Goal: Task Accomplishment & Management: Manage account settings

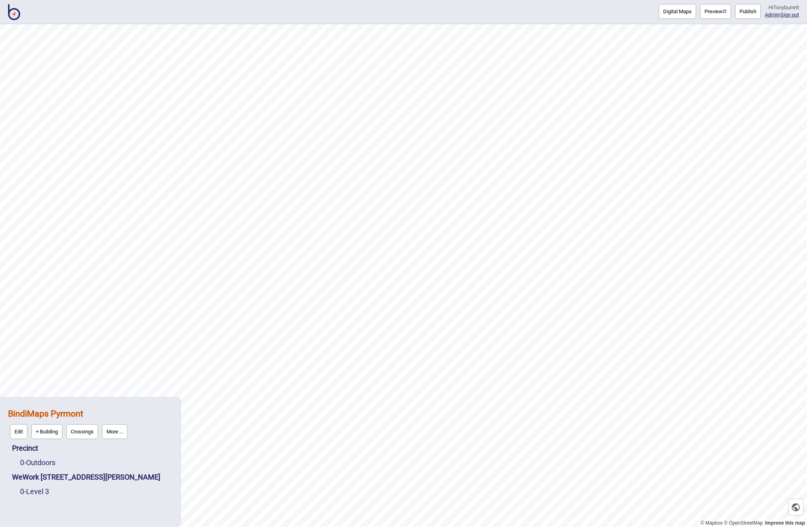
click at [111, 434] on button "More ..." at bounding box center [114, 431] width 25 height 15
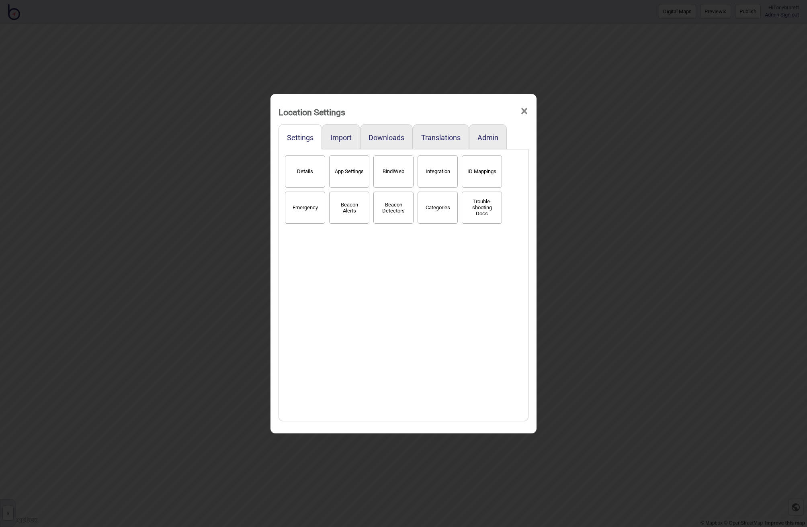
click at [341, 178] on button "App Settings" at bounding box center [349, 172] width 40 height 32
select select "2"
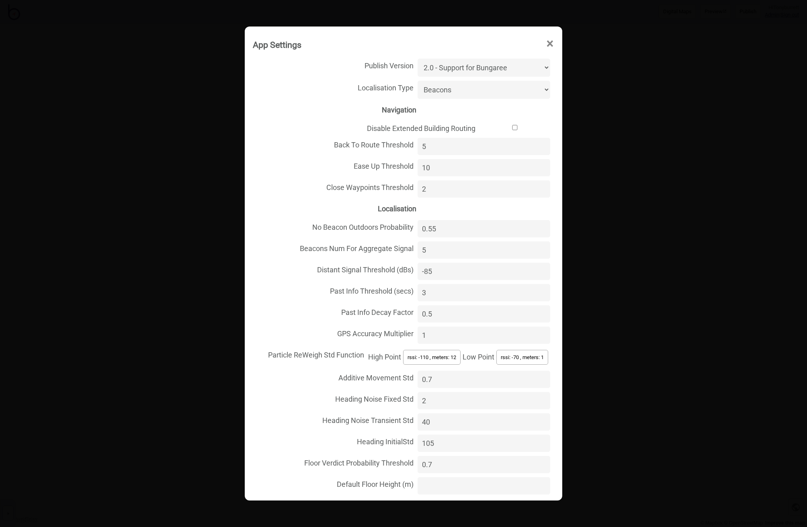
select select "Hyperlocal"
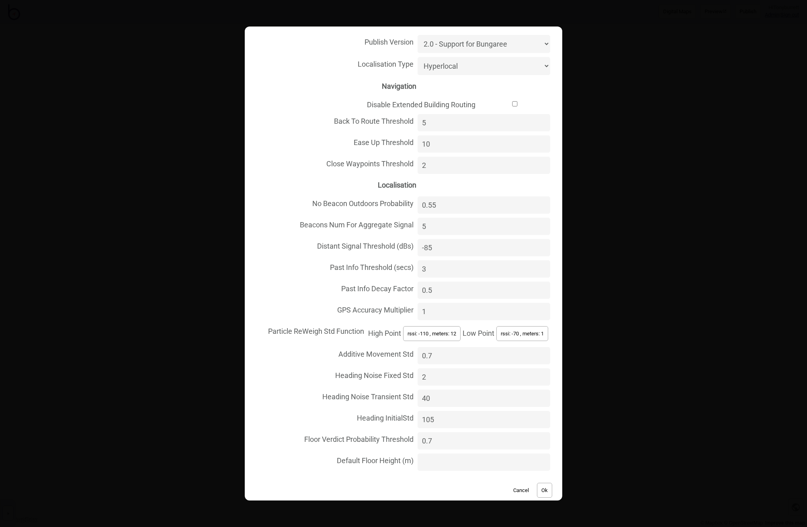
scroll to position [23, 0]
click at [543, 483] on button "Ok" at bounding box center [544, 490] width 15 height 15
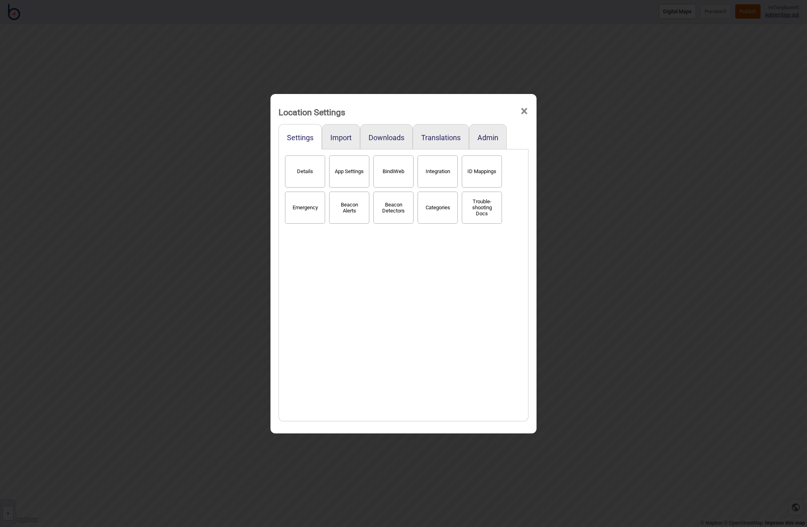
drag, startPoint x: 524, startPoint y: 111, endPoint x: 773, endPoint y: 9, distance: 268.9
click at [527, 110] on span "×" at bounding box center [524, 111] width 8 height 27
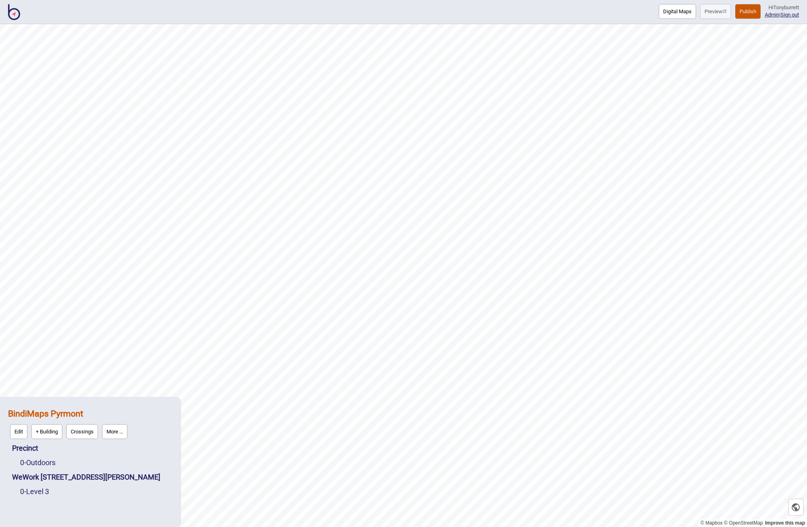
click at [744, 14] on button "Publish" at bounding box center [748, 11] width 26 height 15
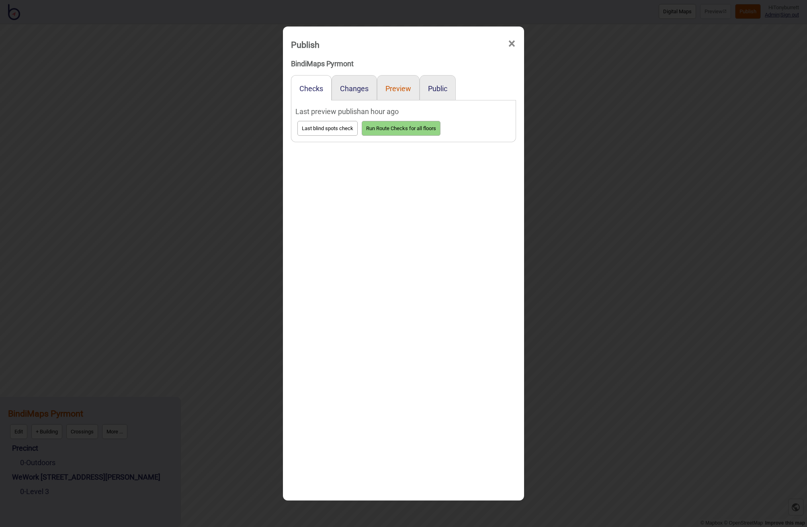
click at [394, 88] on button "Preview" at bounding box center [398, 88] width 26 height 8
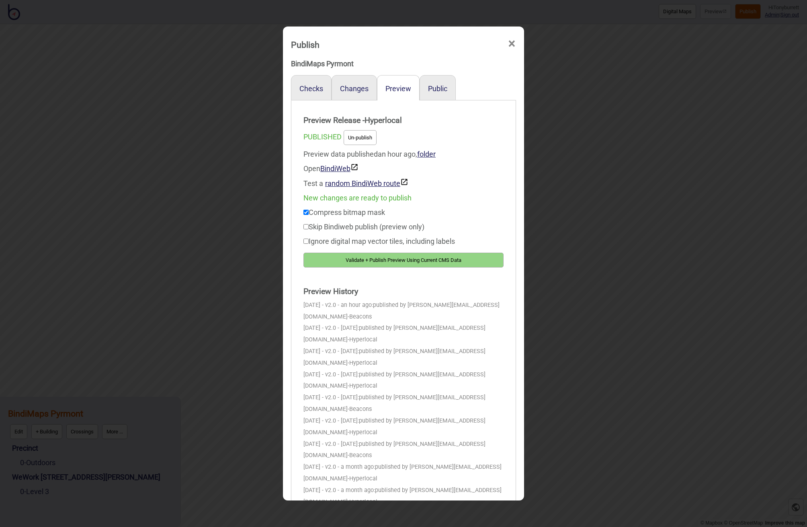
click at [391, 260] on button "Validate + Publish Preview Using Current CMS Data" at bounding box center [403, 260] width 200 height 15
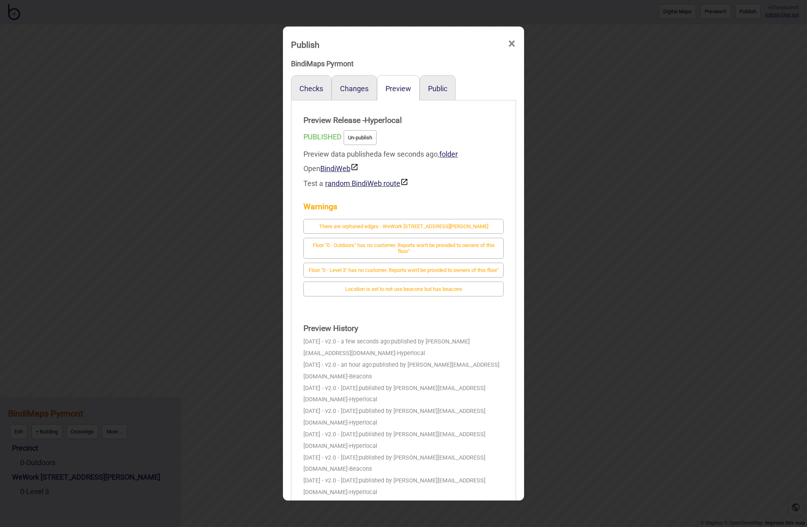
click at [516, 43] on div "Publish ×" at bounding box center [403, 43] width 233 height 24
click at [515, 41] on span "×" at bounding box center [512, 44] width 8 height 27
